Goal: Task Accomplishment & Management: Manage account settings

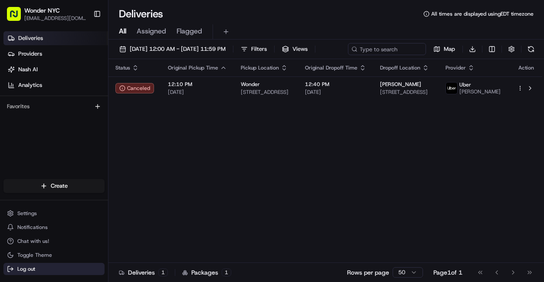
click at [22, 273] on button "Log out" at bounding box center [53, 269] width 101 height 12
